Goal: Task Accomplishment & Management: Use online tool/utility

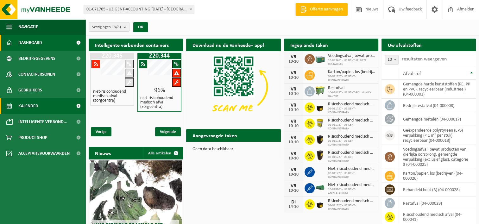
click at [37, 109] on span "Kalender" at bounding box center [28, 106] width 20 height 16
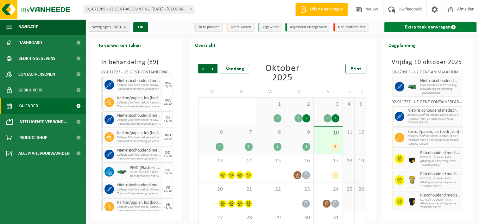
click at [424, 30] on link "Extra taak aanvragen" at bounding box center [431, 27] width 92 height 10
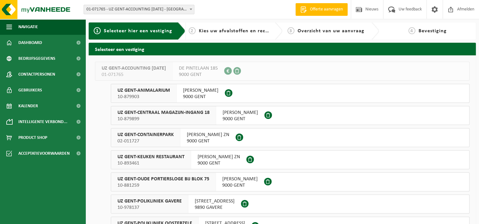
click at [151, 140] on span "02-011727" at bounding box center [146, 141] width 56 height 6
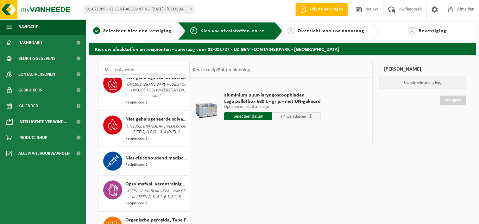
scroll to position [792, 0]
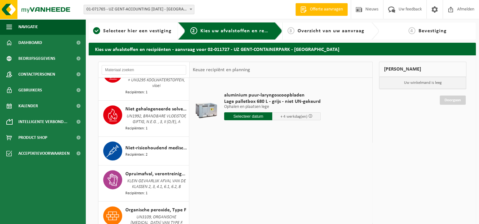
click at [148, 145] on div "Niet-risicohoudend medisch afval (zorgcentra) Recipiënten: 2" at bounding box center [156, 151] width 62 height 19
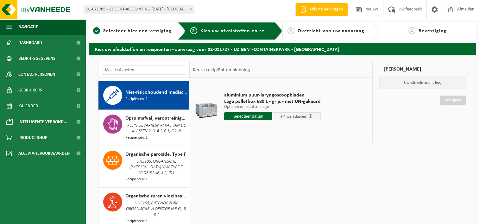
scroll to position [853, 0]
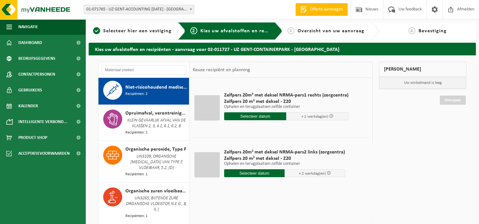
click at [259, 116] on input "text" at bounding box center [255, 116] width 62 height 8
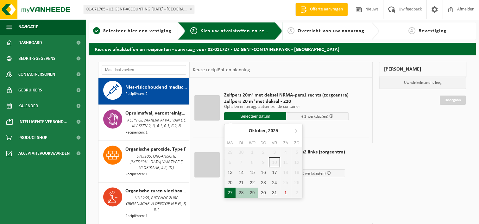
click at [229, 194] on div "27" at bounding box center [230, 193] width 11 height 10
type input "Van 2025-10-27"
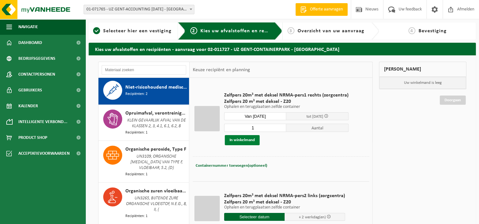
click at [232, 142] on button "In winkelmand" at bounding box center [242, 140] width 35 height 10
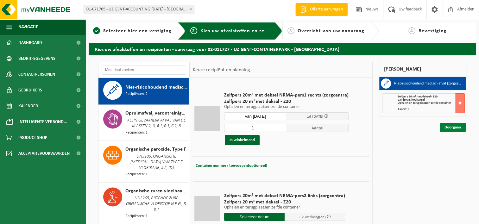
click at [452, 127] on link "Doorgaan" at bounding box center [453, 127] width 26 height 9
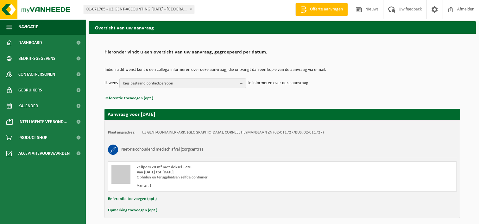
scroll to position [47, 0]
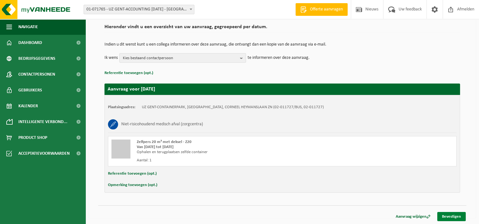
click at [454, 215] on link "Bevestigen" at bounding box center [452, 216] width 29 height 9
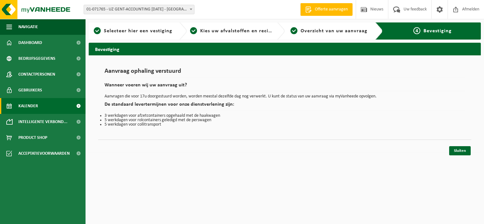
click at [29, 106] on span "Kalender" at bounding box center [28, 106] width 20 height 16
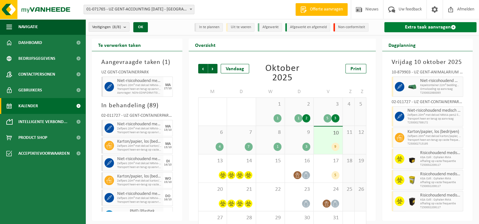
click at [414, 28] on link "Extra taak aanvragen" at bounding box center [431, 27] width 92 height 10
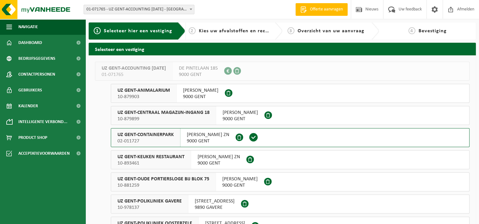
click at [178, 141] on div "UZ GENT-CONTAINERPARK 02-011727" at bounding box center [145, 138] width 69 height 18
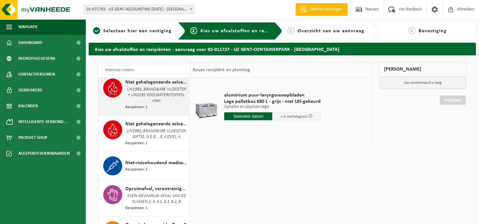
scroll to position [792, 0]
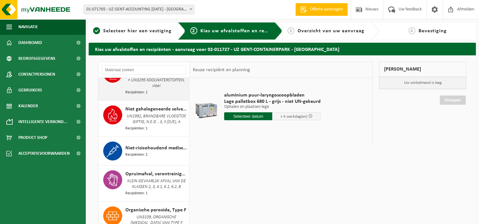
click at [150, 154] on div "Niet-risicohoudend medisch afval (zorgcentra) Recipiënten: 2" at bounding box center [156, 151] width 62 height 19
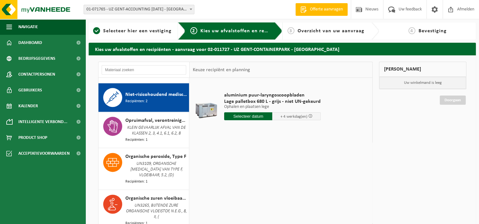
scroll to position [853, 0]
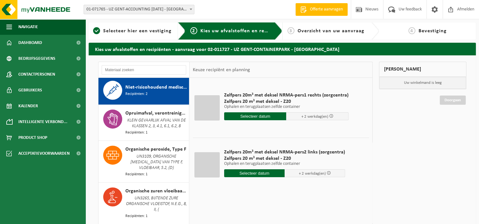
click at [249, 176] on input "text" at bounding box center [254, 174] width 61 height 8
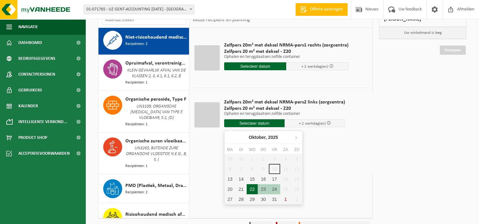
scroll to position [63, 0]
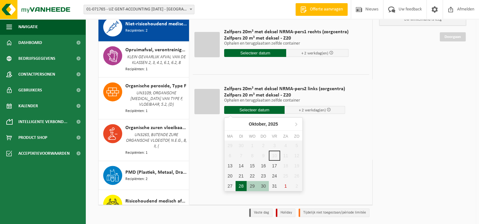
click at [239, 186] on div "28" at bounding box center [241, 186] width 11 height 10
type input "Van 2025-10-28"
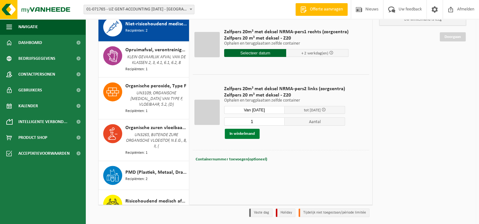
click at [246, 136] on button "In winkelmand" at bounding box center [242, 134] width 35 height 10
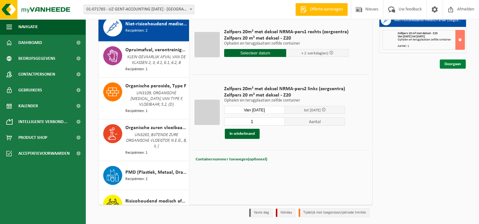
click at [450, 64] on link "Doorgaan" at bounding box center [453, 64] width 26 height 9
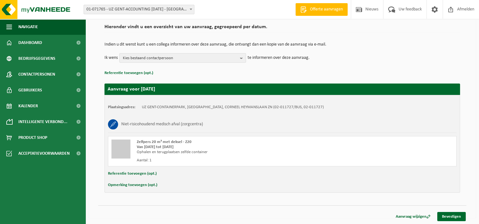
scroll to position [47, 0]
click at [457, 216] on link "Bevestigen" at bounding box center [452, 216] width 29 height 9
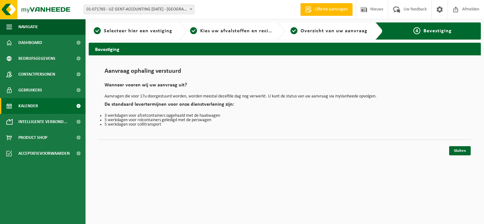
click at [39, 106] on link "Kalender" at bounding box center [43, 106] width 86 height 16
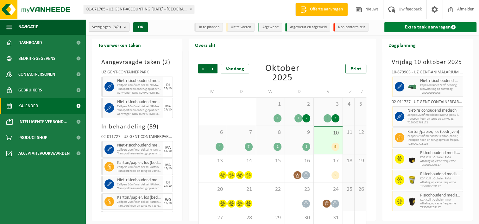
click at [433, 29] on link "Extra taak aanvragen" at bounding box center [431, 27] width 92 height 10
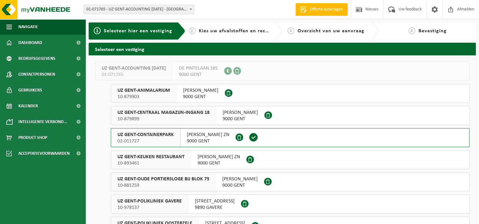
click at [158, 141] on span "02-011727" at bounding box center [146, 141] width 56 height 6
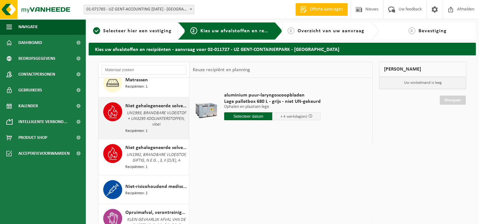
scroll to position [824, 0]
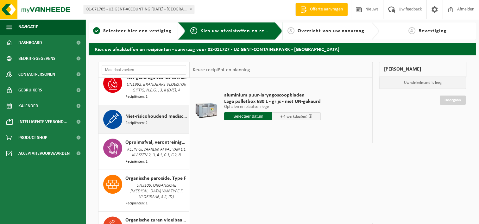
click at [153, 120] on span "Niet-risicohoudend medisch afval (zorgcentra)" at bounding box center [156, 117] width 62 height 8
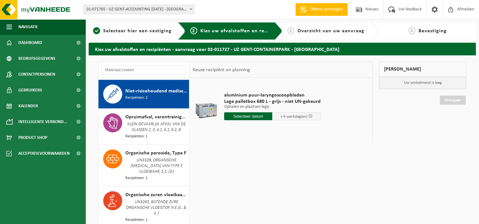
scroll to position [853, 0]
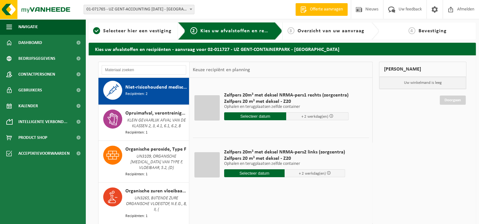
click at [253, 114] on input "text" at bounding box center [255, 116] width 62 height 8
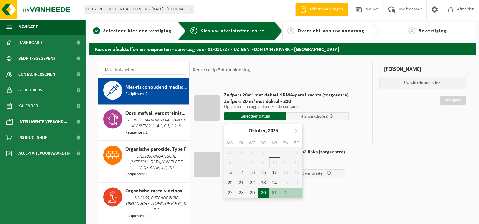
click at [262, 190] on div "30" at bounding box center [263, 193] width 11 height 10
type input "Van 2025-10-30"
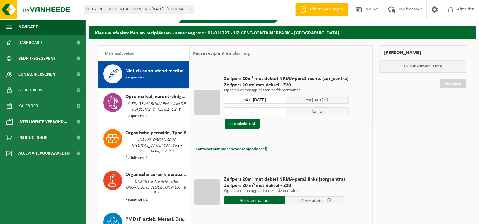
scroll to position [32, 0]
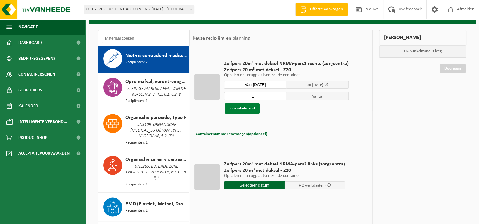
click at [250, 109] on button "In winkelmand" at bounding box center [242, 109] width 35 height 10
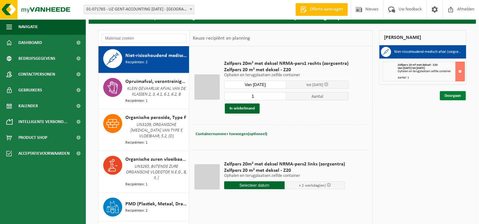
click at [451, 97] on link "Doorgaan" at bounding box center [453, 95] width 26 height 9
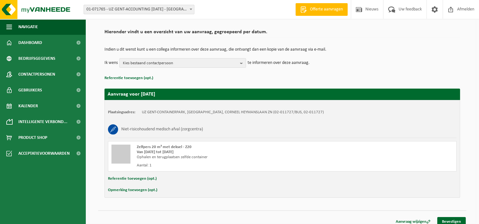
scroll to position [47, 0]
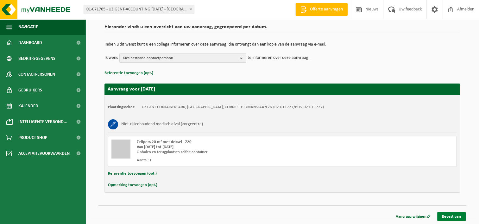
click at [445, 215] on link "Bevestigen" at bounding box center [452, 216] width 29 height 9
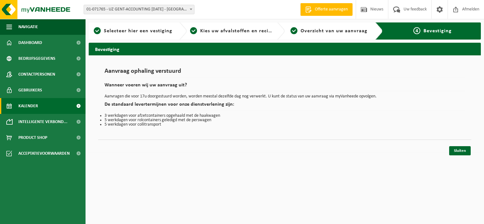
click at [33, 105] on span "Kalender" at bounding box center [28, 106] width 20 height 16
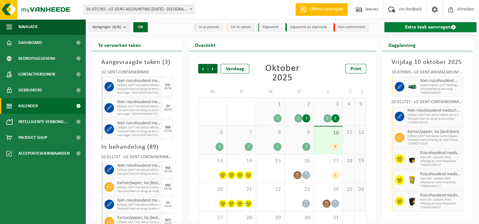
click at [423, 26] on link "Extra taak aanvragen" at bounding box center [431, 27] width 92 height 10
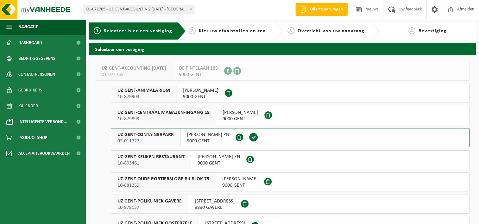
click at [164, 143] on span "02-011727" at bounding box center [146, 141] width 56 height 6
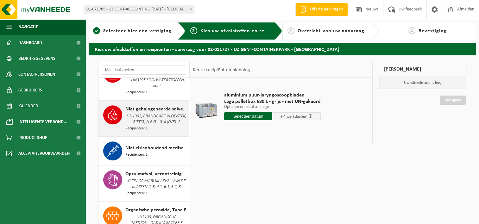
click at [160, 150] on span "Niet-risicohoudend medisch afval (zorgcentra)" at bounding box center [156, 148] width 62 height 8
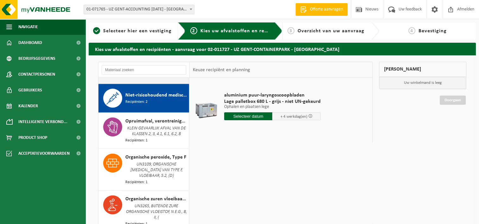
scroll to position [853, 0]
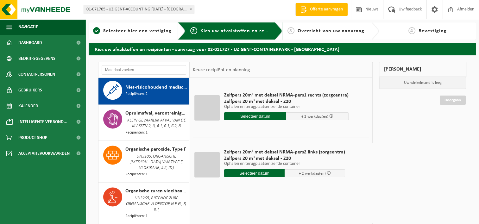
click at [270, 173] on input "text" at bounding box center [254, 174] width 61 height 8
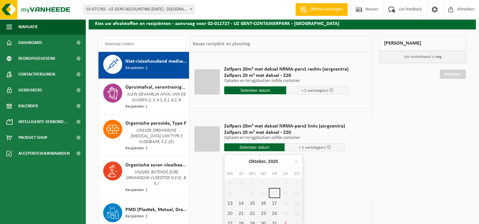
scroll to position [63, 0]
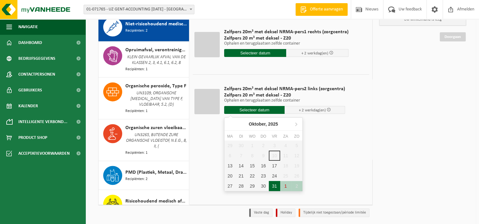
click at [273, 184] on div "31" at bounding box center [274, 186] width 11 height 10
type input "Van 2025-10-31"
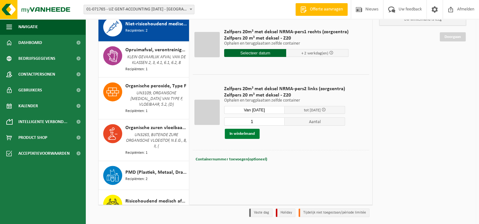
click at [240, 133] on button "In winkelmand" at bounding box center [242, 134] width 35 height 10
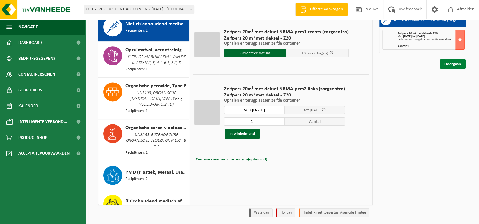
click at [454, 64] on link "Doorgaan" at bounding box center [453, 64] width 26 height 9
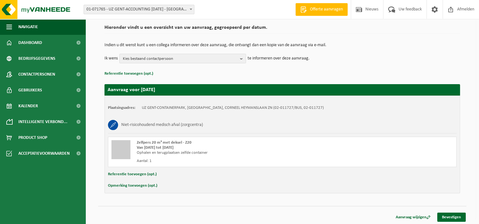
scroll to position [47, 0]
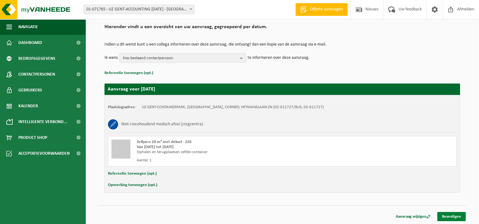
click at [453, 216] on link "Bevestigen" at bounding box center [452, 216] width 29 height 9
